Goal: Find specific page/section: Find specific page/section

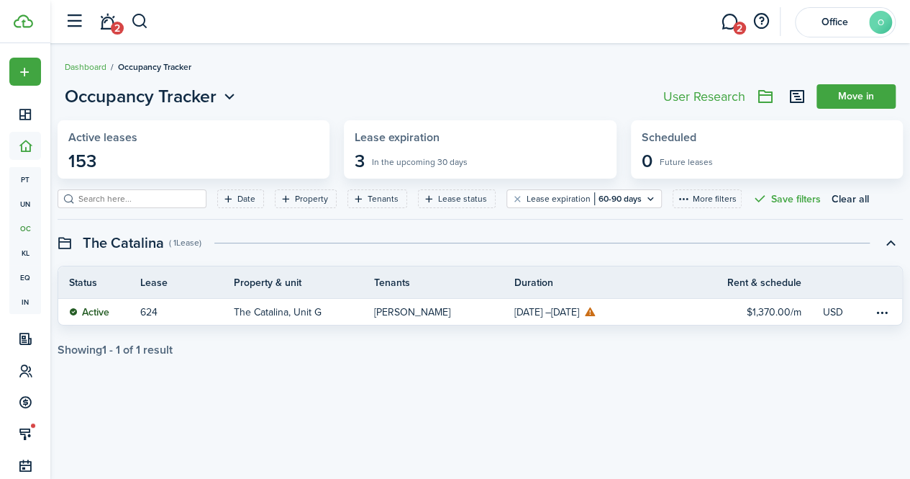
click at [134, 19] on button "button" at bounding box center [140, 21] width 18 height 24
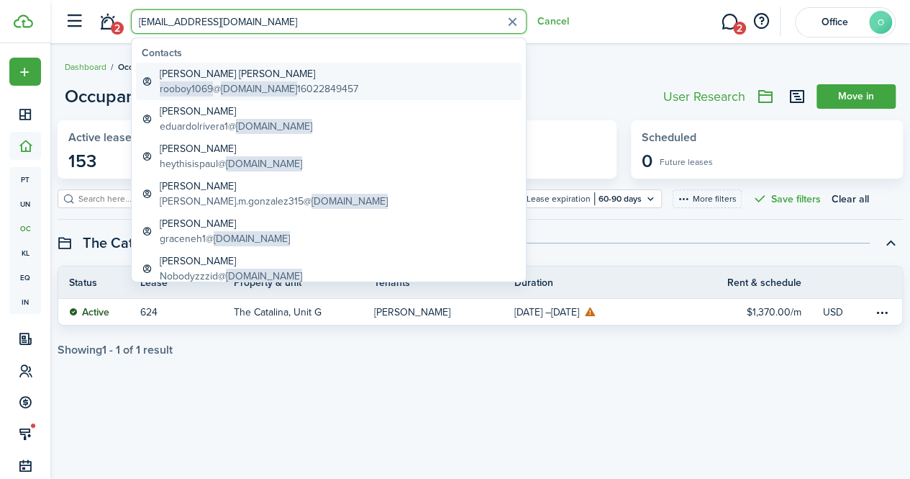
type input "[EMAIL_ADDRESS][DOMAIN_NAME]"
click at [207, 80] on global-search-item-title "[PERSON_NAME] [PERSON_NAME]" at bounding box center [259, 73] width 199 height 15
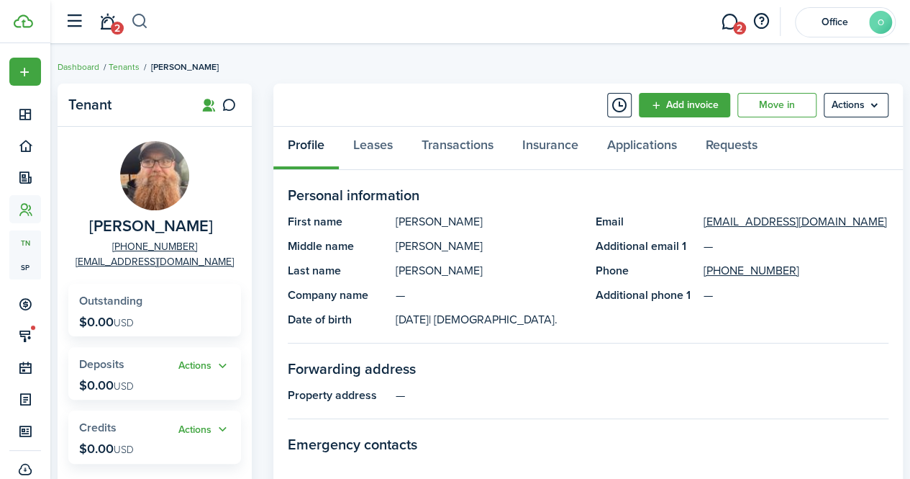
click at [133, 14] on button "button" at bounding box center [140, 21] width 18 height 24
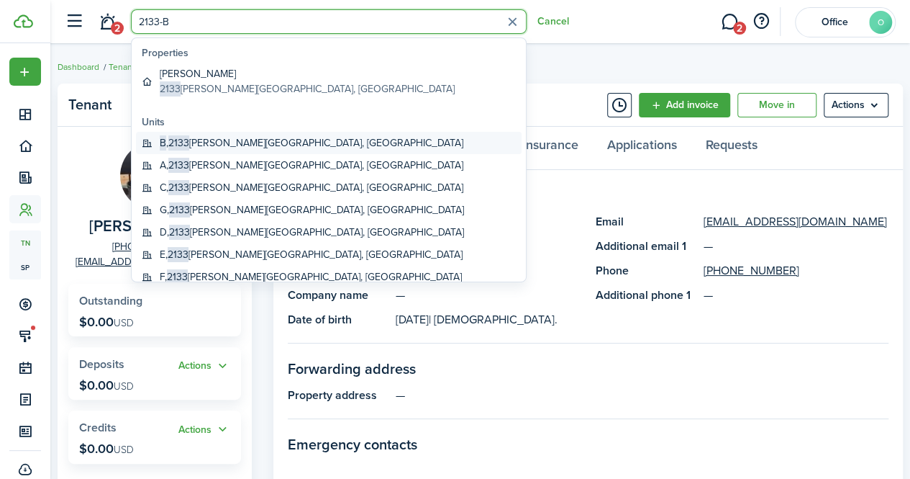
type input "2133-B"
click at [218, 140] on global-search-item-title "B , [STREET_ADDRESS][PERSON_NAME]" at bounding box center [312, 142] width 304 height 15
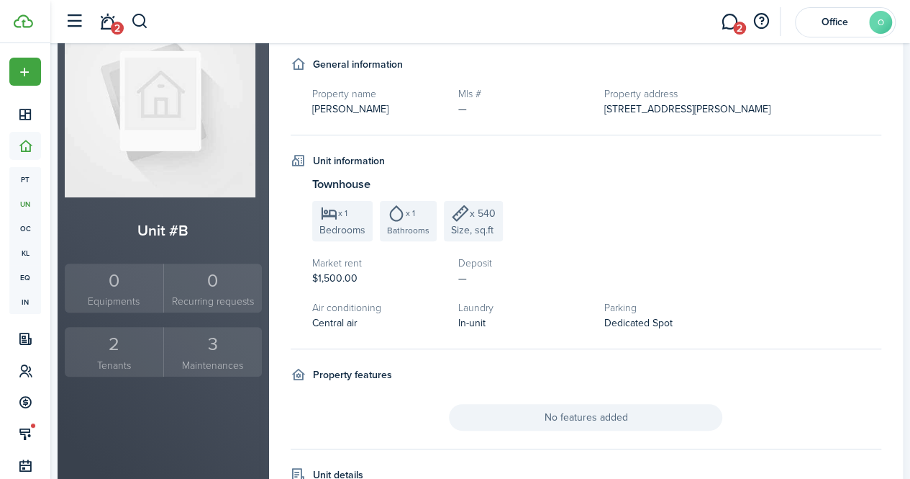
scroll to position [124, 0]
click at [123, 349] on div "2" at bounding box center [113, 343] width 91 height 27
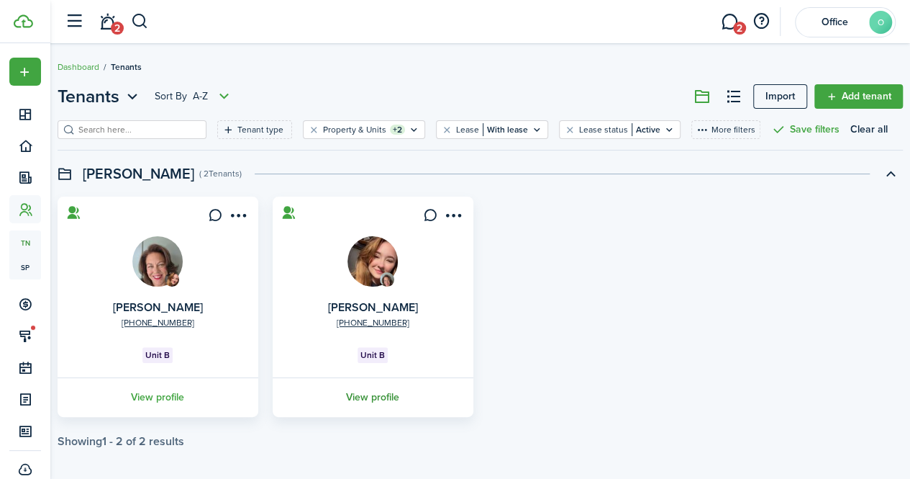
click at [374, 394] on link "View profile" at bounding box center [373, 397] width 205 height 40
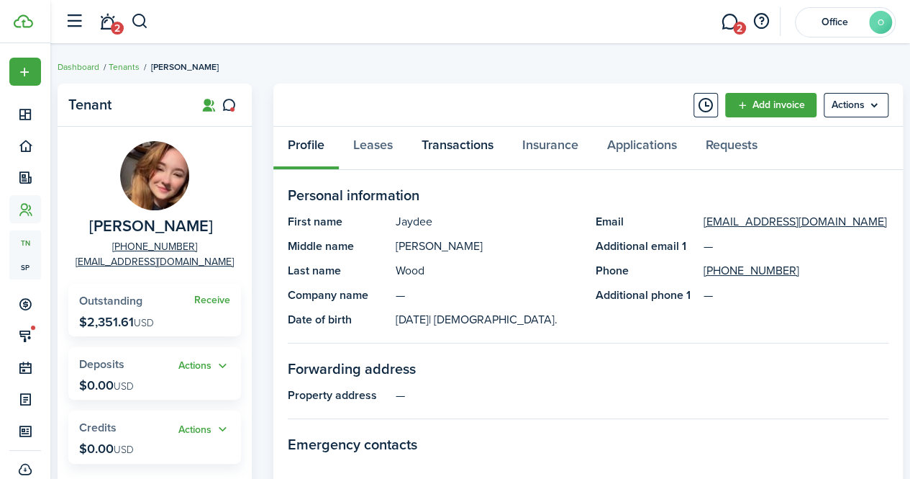
click at [467, 129] on link "Transactions" at bounding box center [457, 148] width 101 height 43
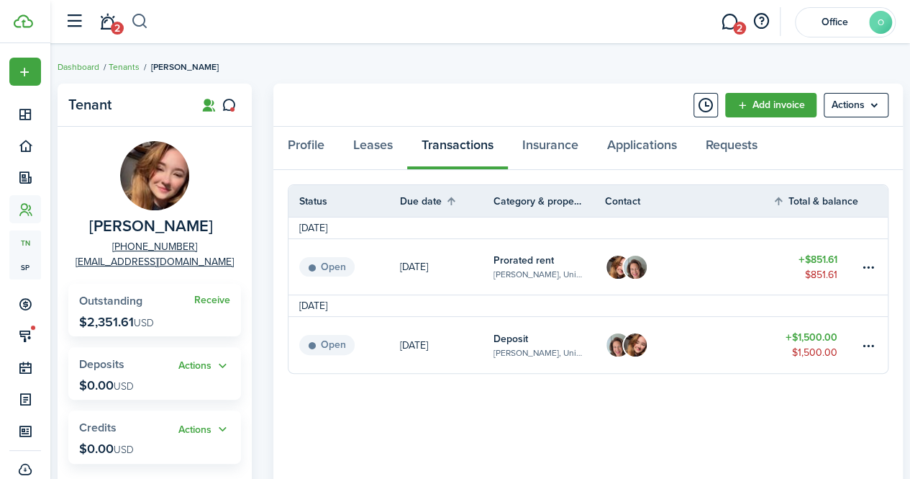
click at [138, 27] on button "button" at bounding box center [140, 21] width 18 height 24
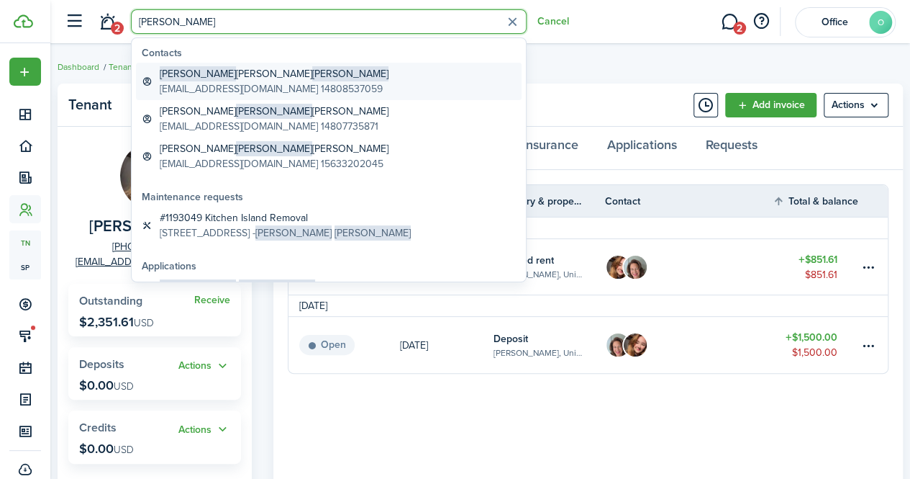
type input "[PERSON_NAME]"
click at [312, 71] on span "[PERSON_NAME]" at bounding box center [350, 73] width 76 height 15
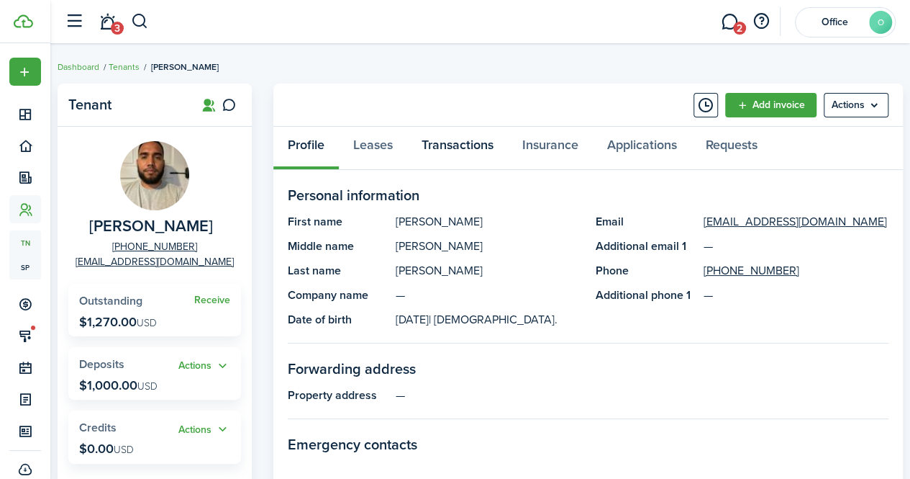
click at [484, 135] on link "Transactions" at bounding box center [457, 148] width 101 height 43
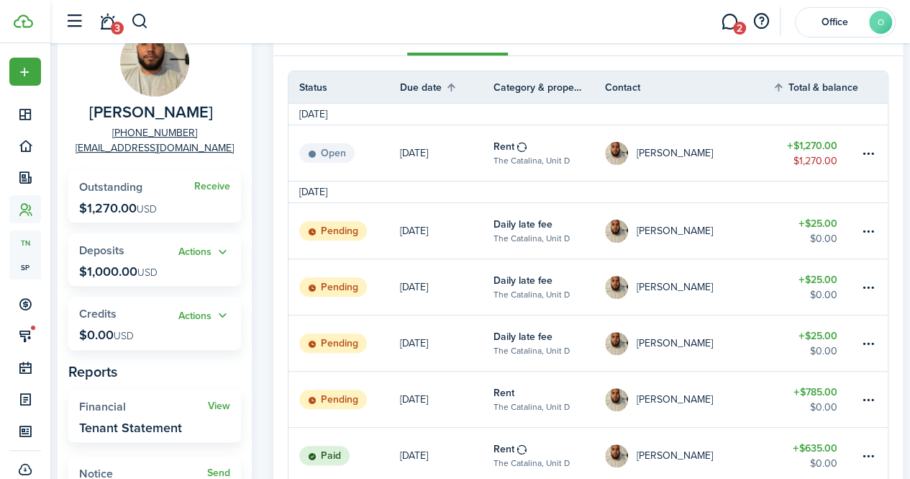
scroll to position [78, 0]
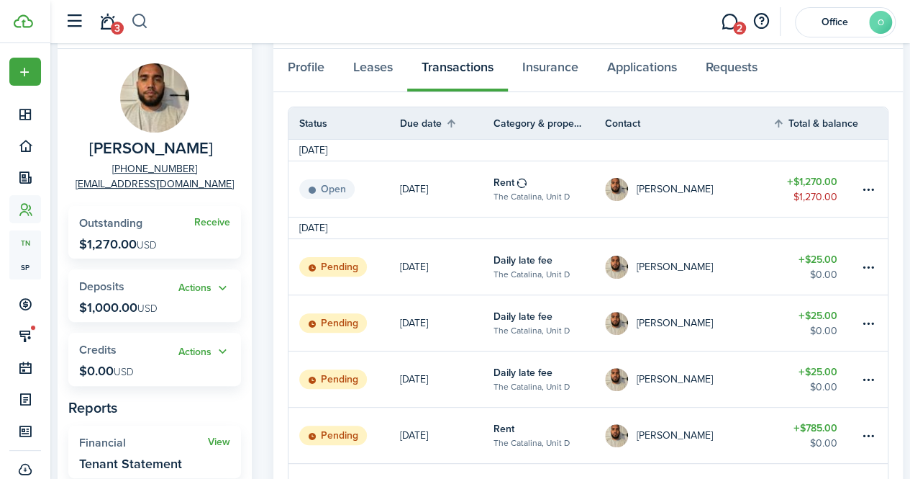
click at [134, 16] on button "button" at bounding box center [140, 21] width 18 height 24
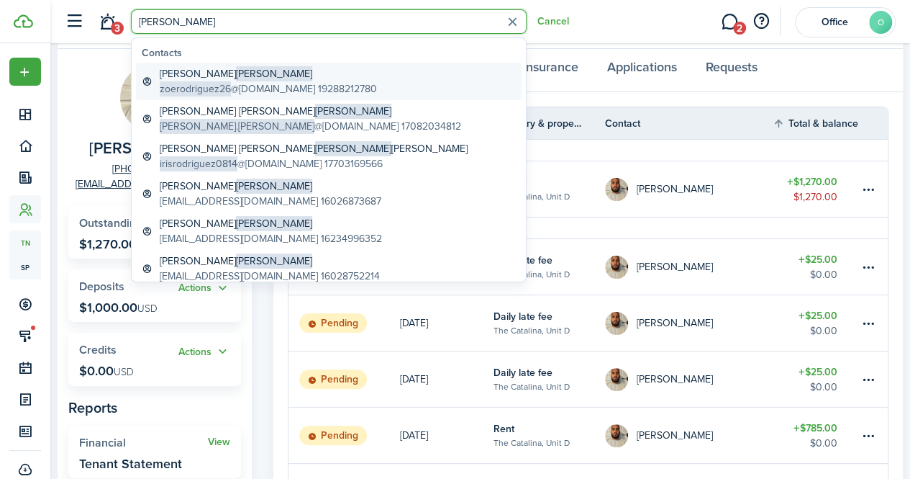
type input "[PERSON_NAME]"
click at [236, 74] on span "[PERSON_NAME]" at bounding box center [274, 73] width 76 height 15
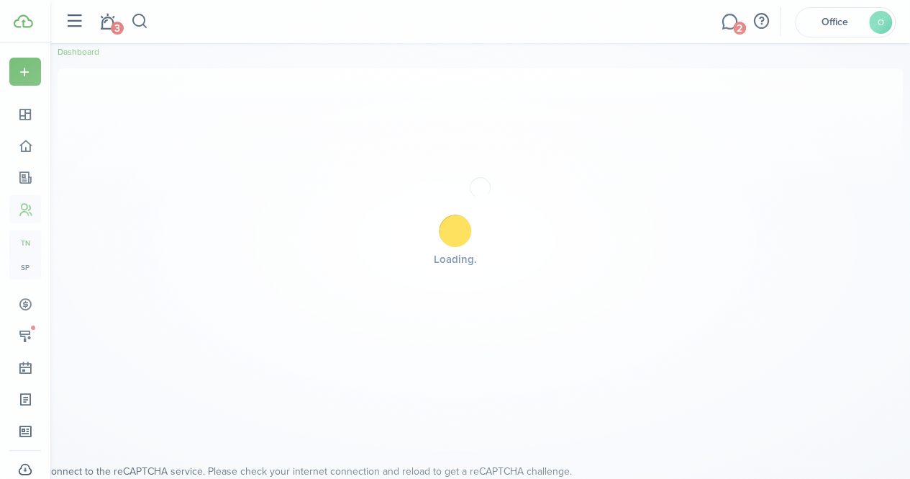
scroll to position [78, 0]
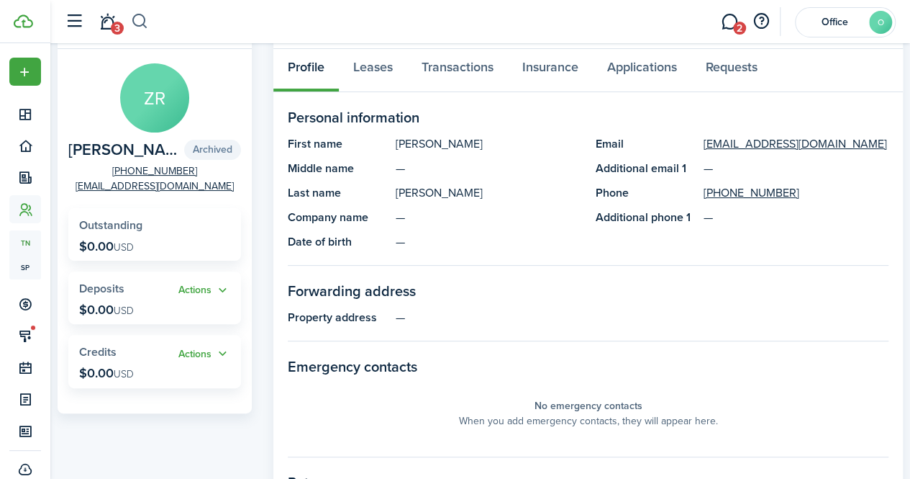
click at [137, 27] on button "button" at bounding box center [140, 21] width 18 height 24
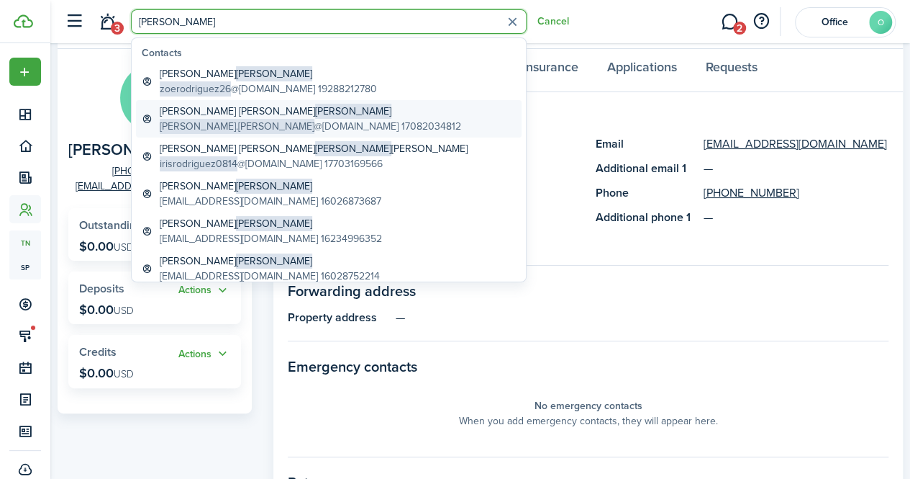
type input "[PERSON_NAME]"
click at [191, 107] on global-search-item-title "[PERSON_NAME] [PERSON_NAME]" at bounding box center [311, 111] width 302 height 15
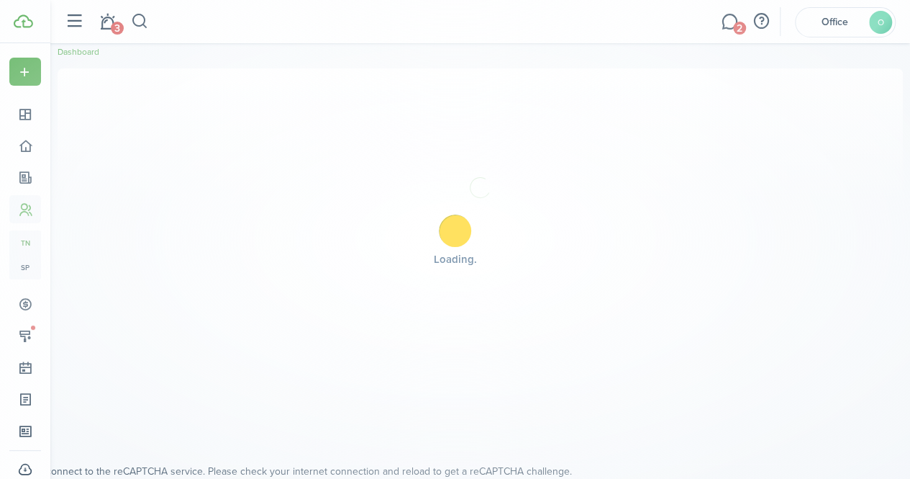
scroll to position [78, 0]
